Goal: Navigation & Orientation: Find specific page/section

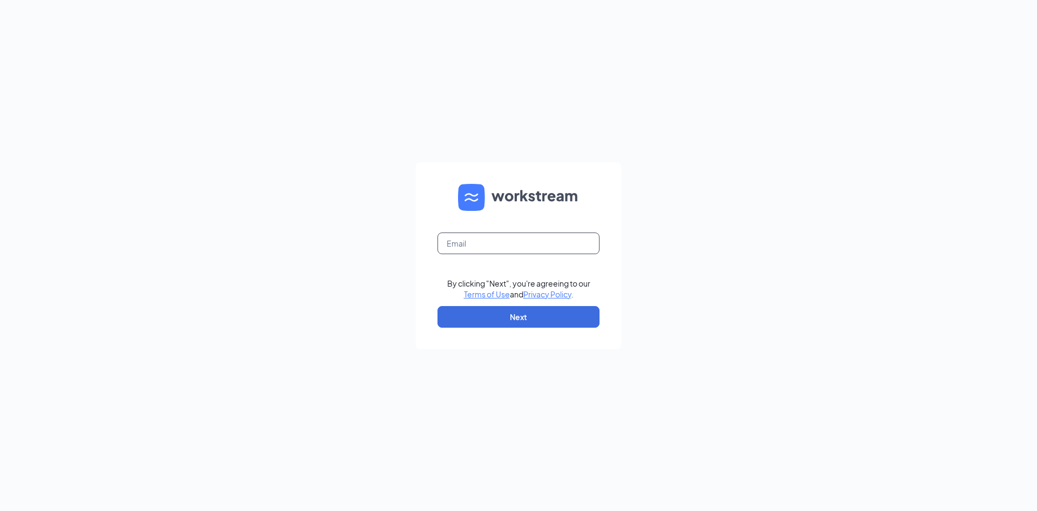
click at [494, 248] on input "text" at bounding box center [519, 243] width 162 height 22
type input "bgranger@ideliverthat.com"
click at [511, 318] on button "Next" at bounding box center [519, 317] width 162 height 22
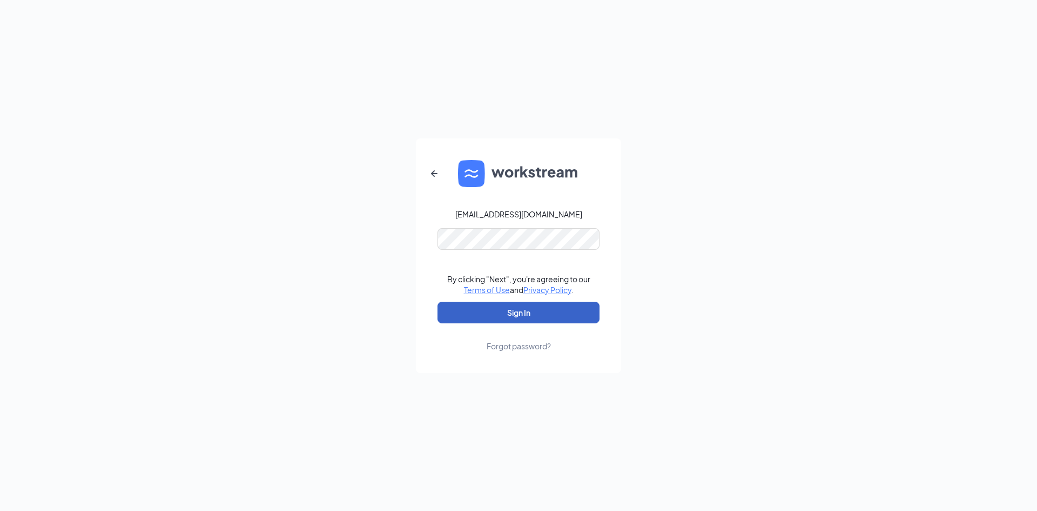
click at [506, 310] on button "Sign In" at bounding box center [519, 313] width 162 height 22
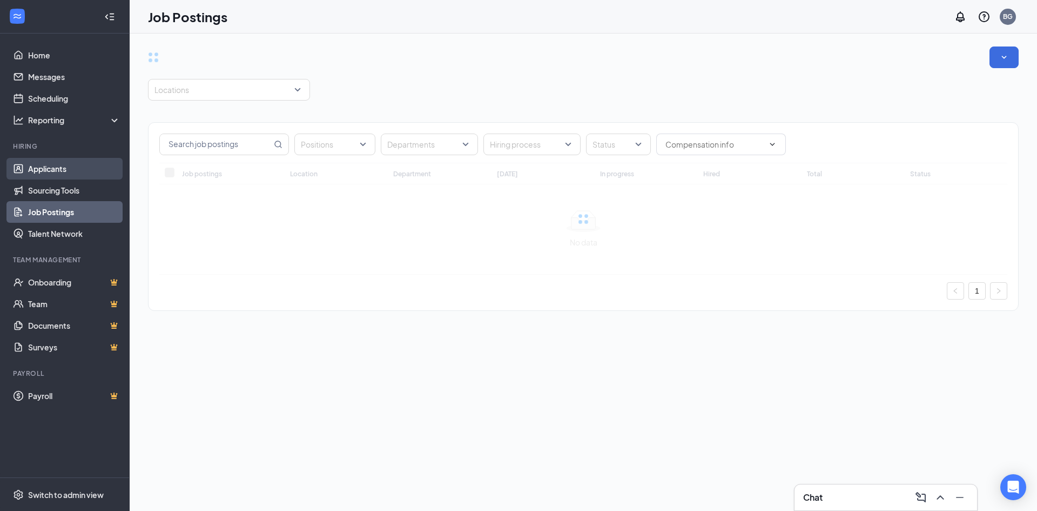
click at [71, 171] on link "Applicants" at bounding box center [74, 169] width 92 height 22
